Goal: Information Seeking & Learning: Learn about a topic

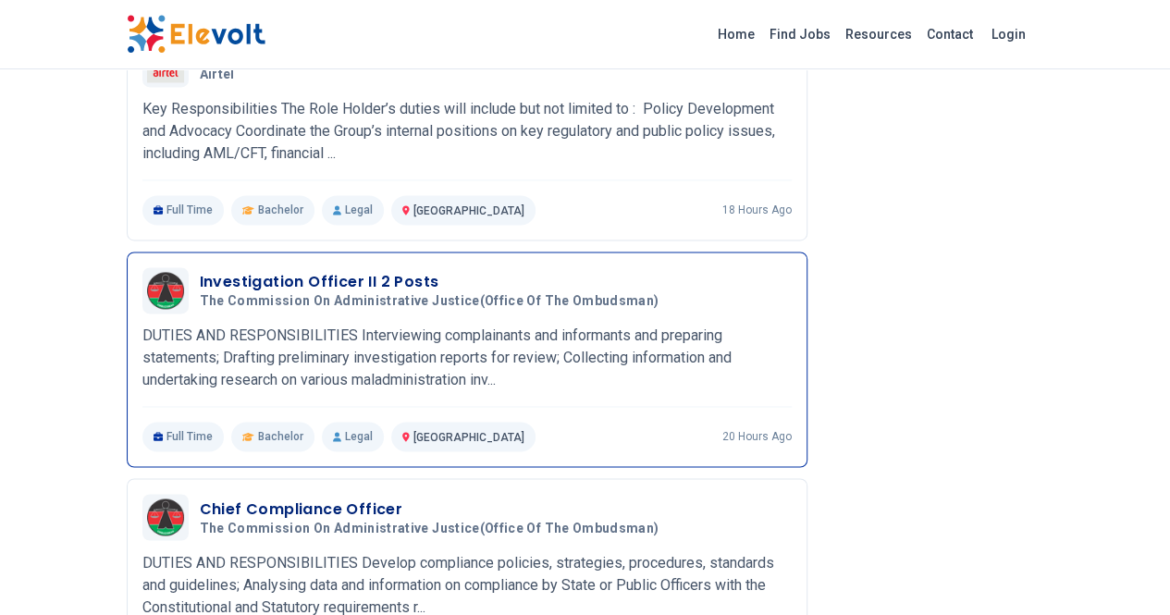
scroll to position [1295, 0]
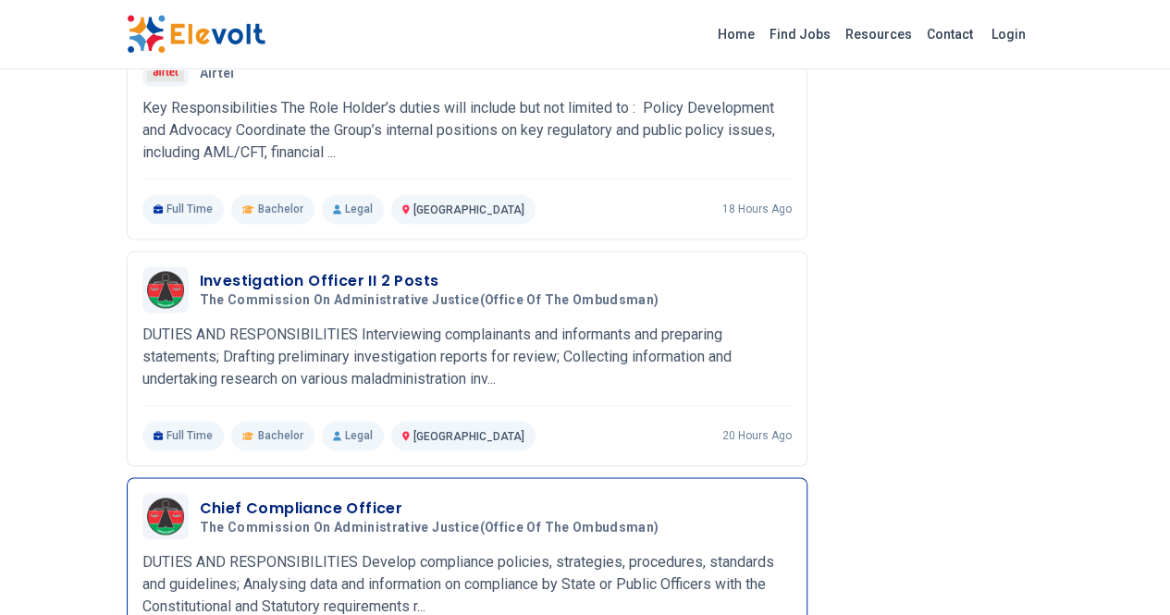
click at [226, 497] on h3 "Chief Compliance Officer" at bounding box center [433, 508] width 467 height 22
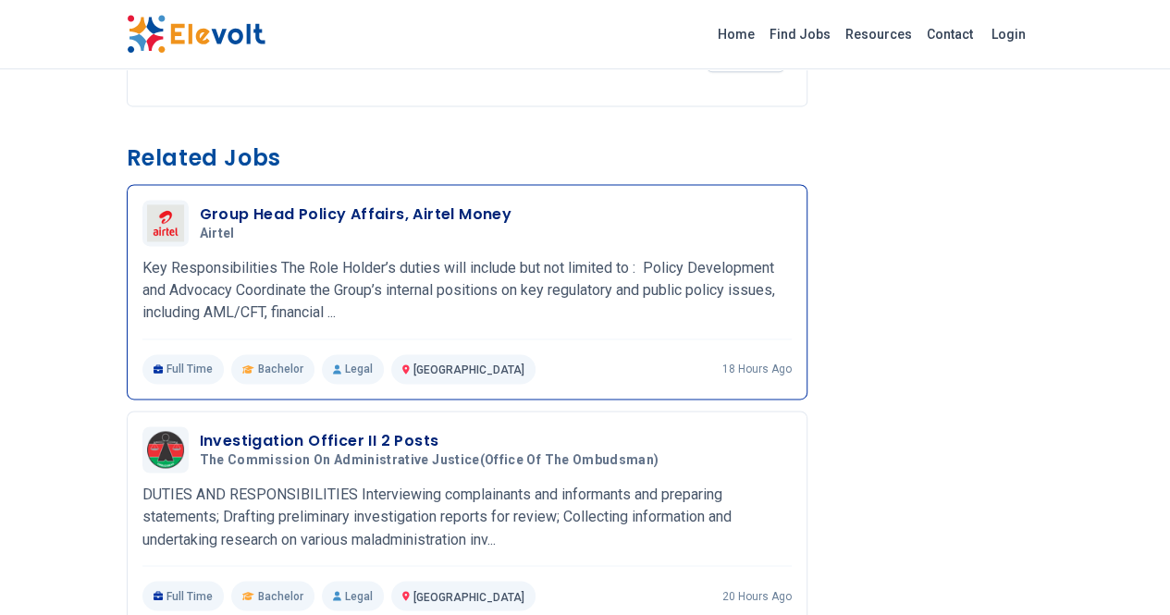
scroll to position [1295, 0]
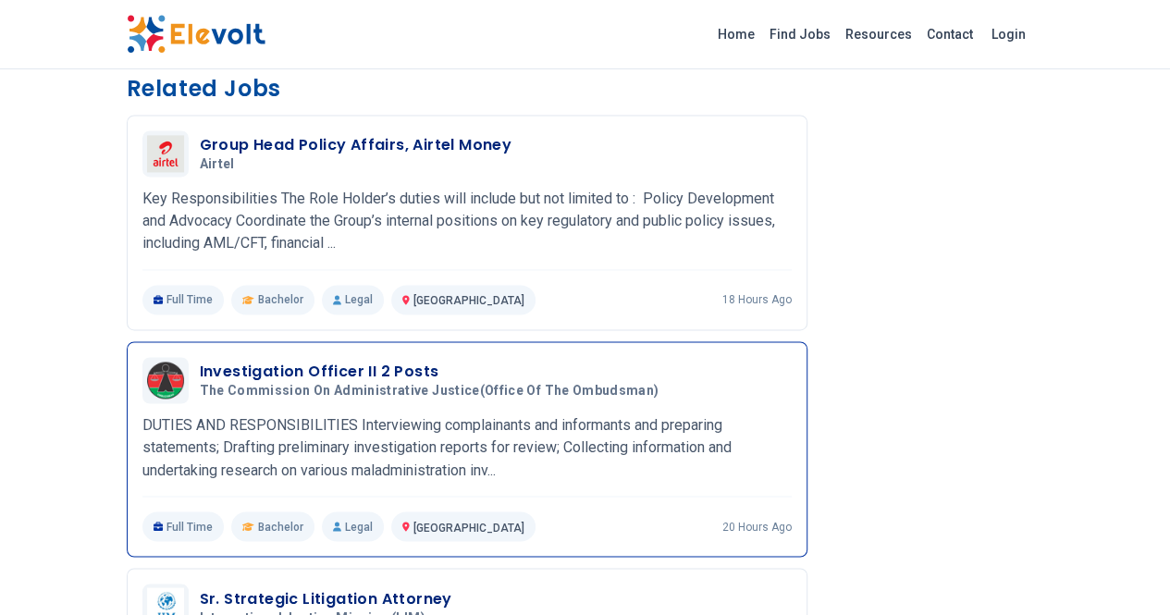
click at [220, 361] on h3 "Investigation Officer II 2 Posts" at bounding box center [433, 372] width 467 height 22
